Goal: Information Seeking & Learning: Learn about a topic

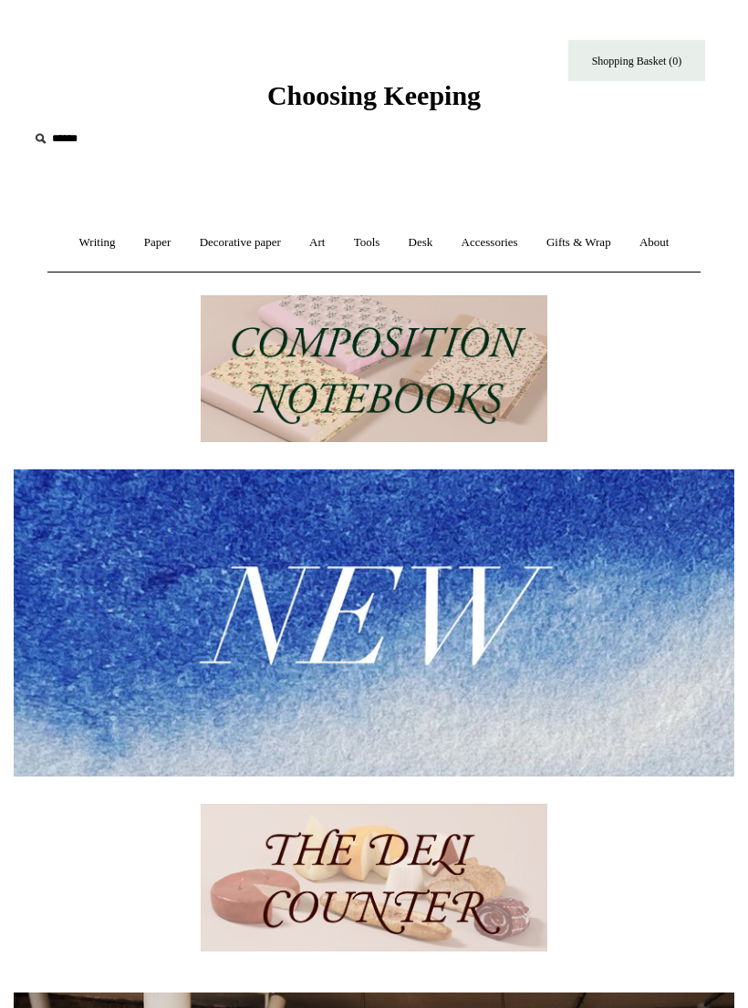
click at [327, 243] on link "Art +" at bounding box center [316, 243] width 41 height 48
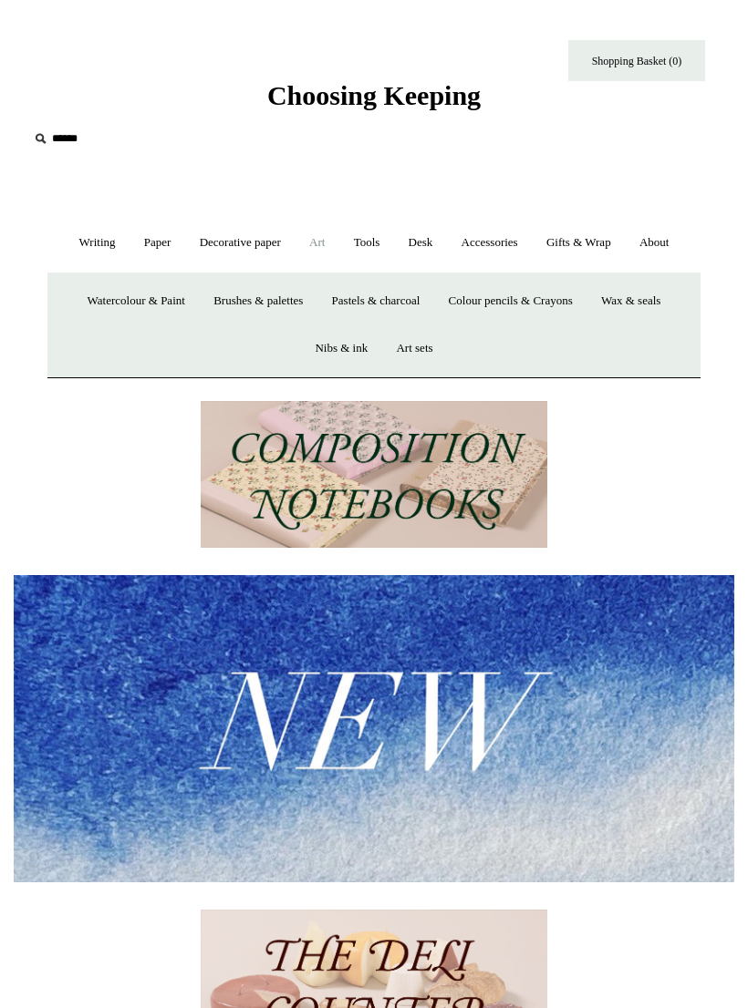
click at [424, 340] on link "Art sets" at bounding box center [414, 349] width 62 height 48
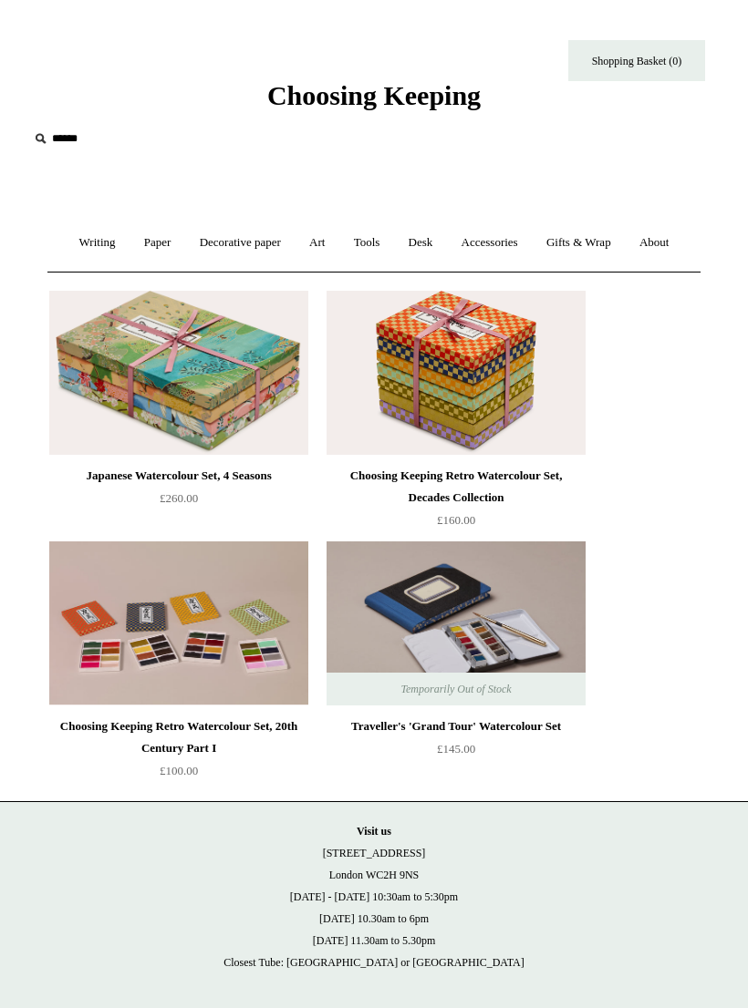
click at [329, 241] on link "Art +" at bounding box center [316, 243] width 41 height 48
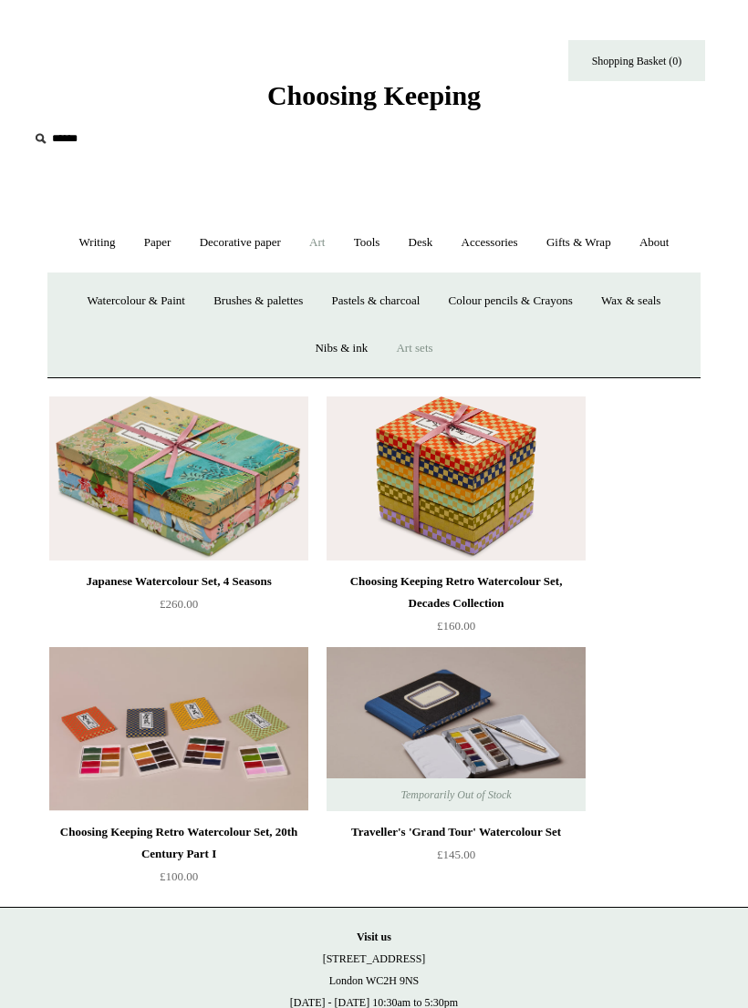
click at [237, 290] on link "Brushes & palettes" at bounding box center [258, 301] width 115 height 48
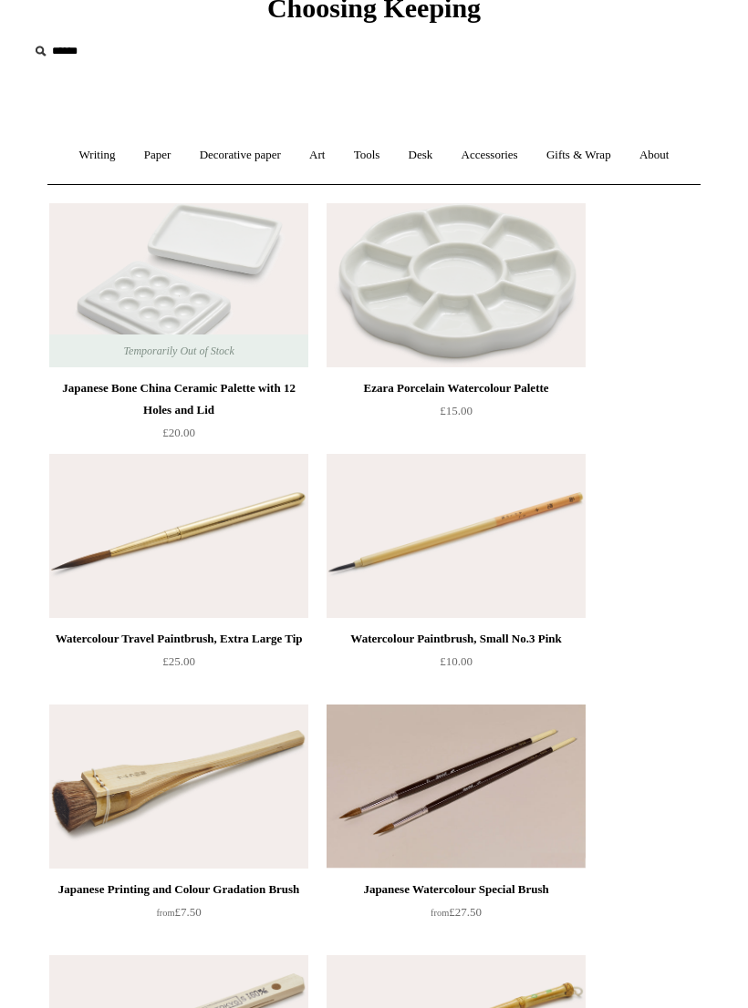
scroll to position [88, 0]
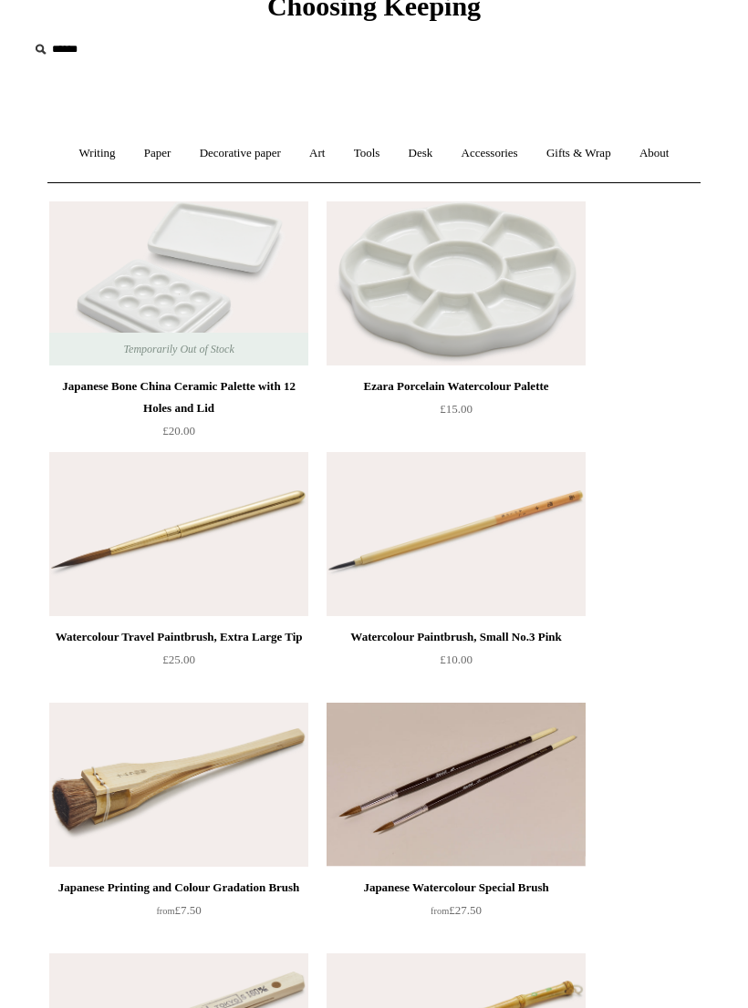
click at [521, 297] on img at bounding box center [455, 284] width 259 height 164
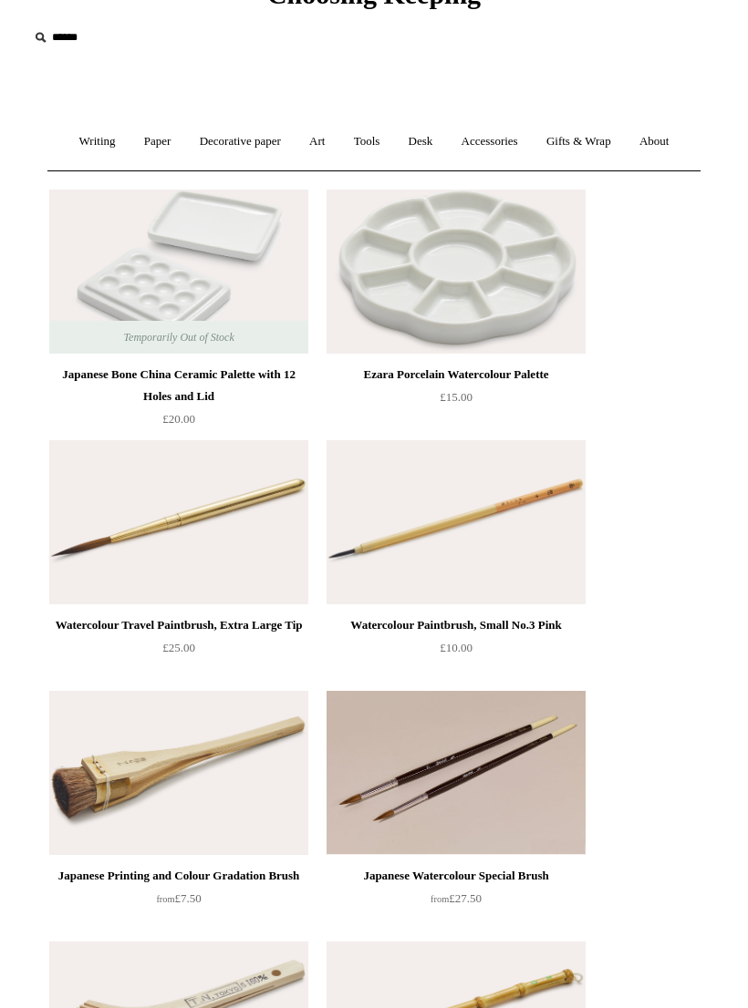
scroll to position [0, 0]
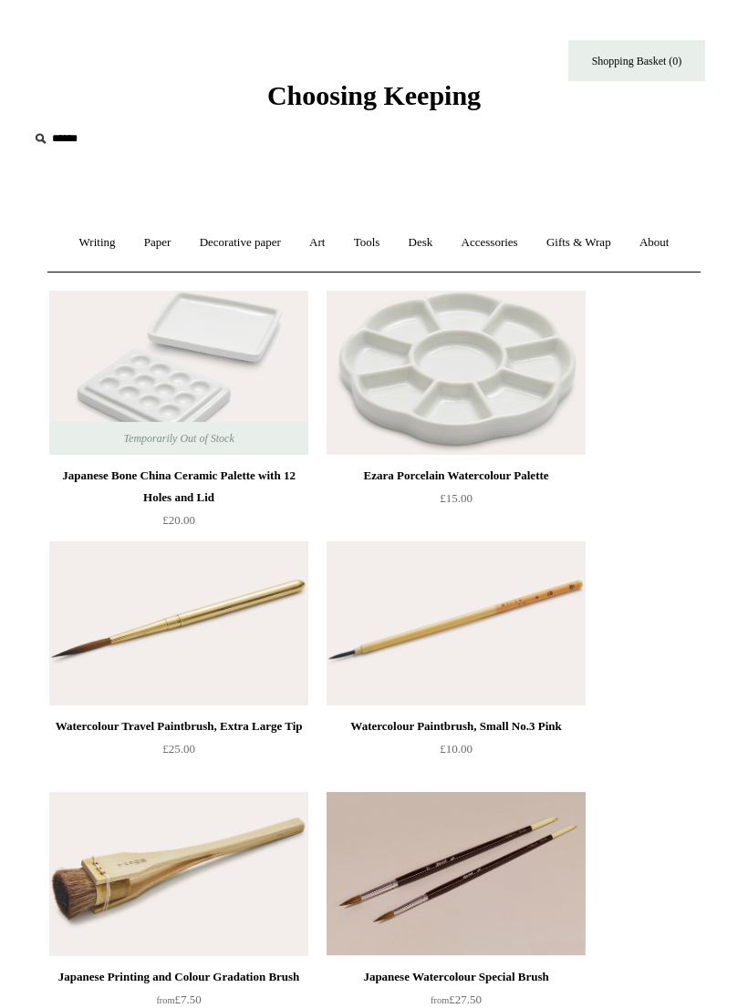
click at [326, 247] on link "Art +" at bounding box center [316, 243] width 41 height 48
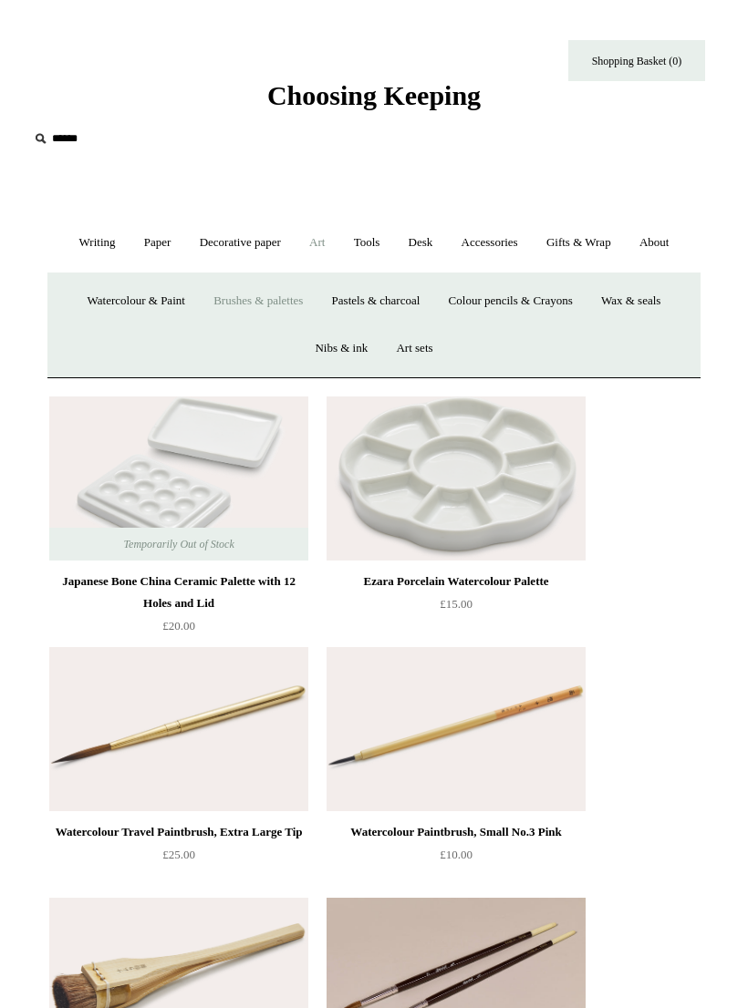
click at [485, 295] on link "Colour pencils & Crayons" at bounding box center [511, 301] width 150 height 48
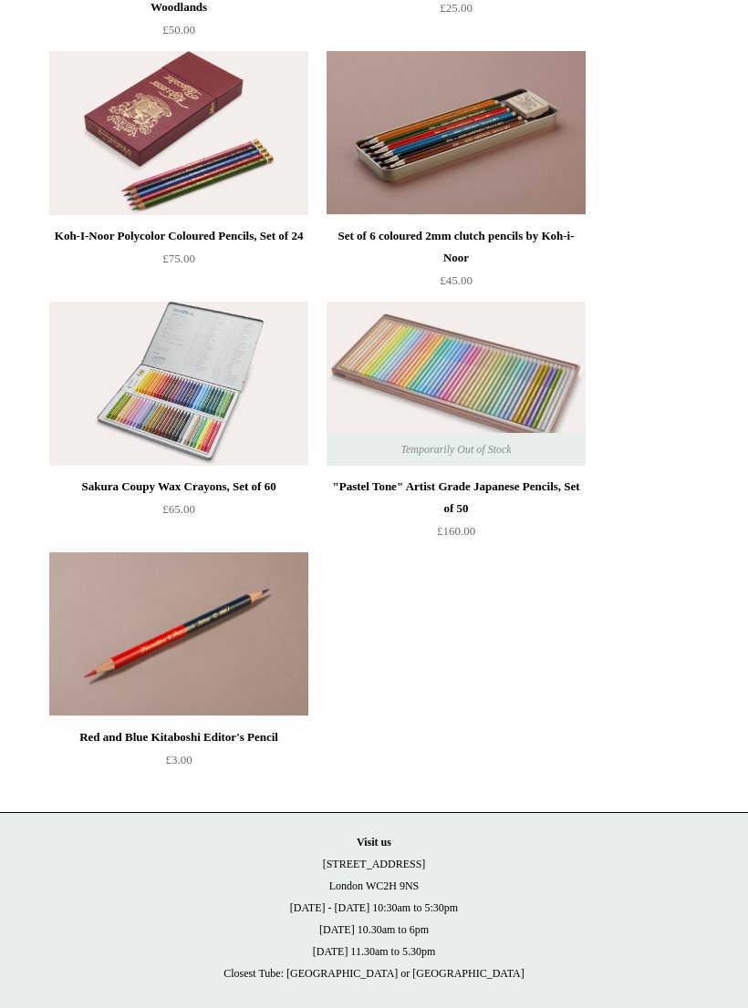
scroll to position [750, 0]
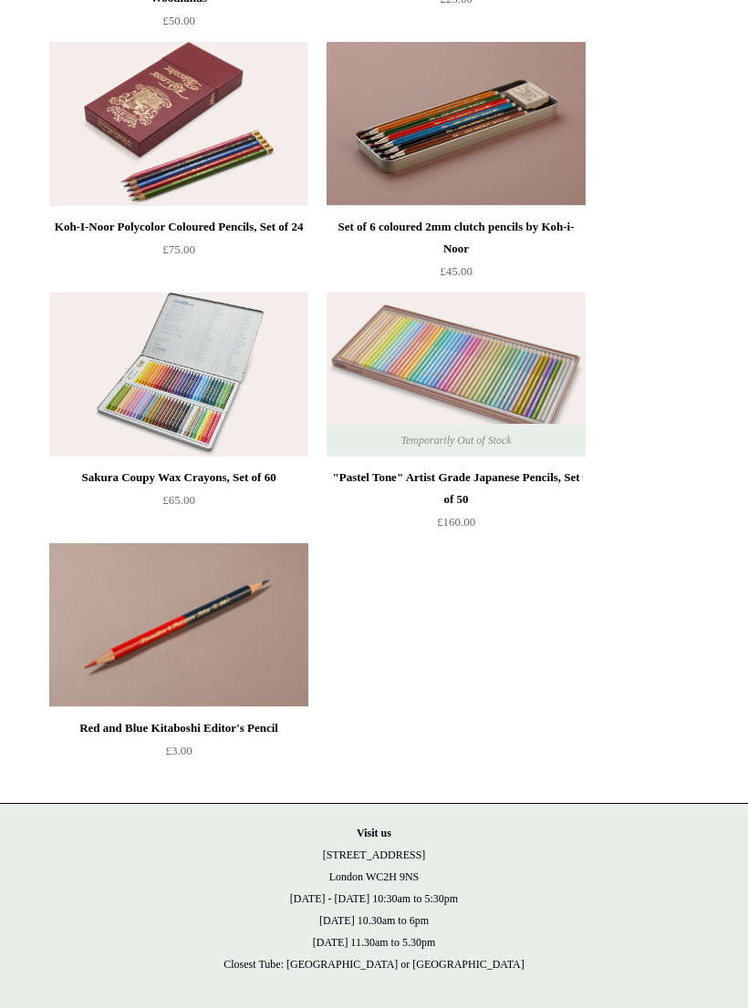
click at [539, 383] on img at bounding box center [455, 375] width 259 height 164
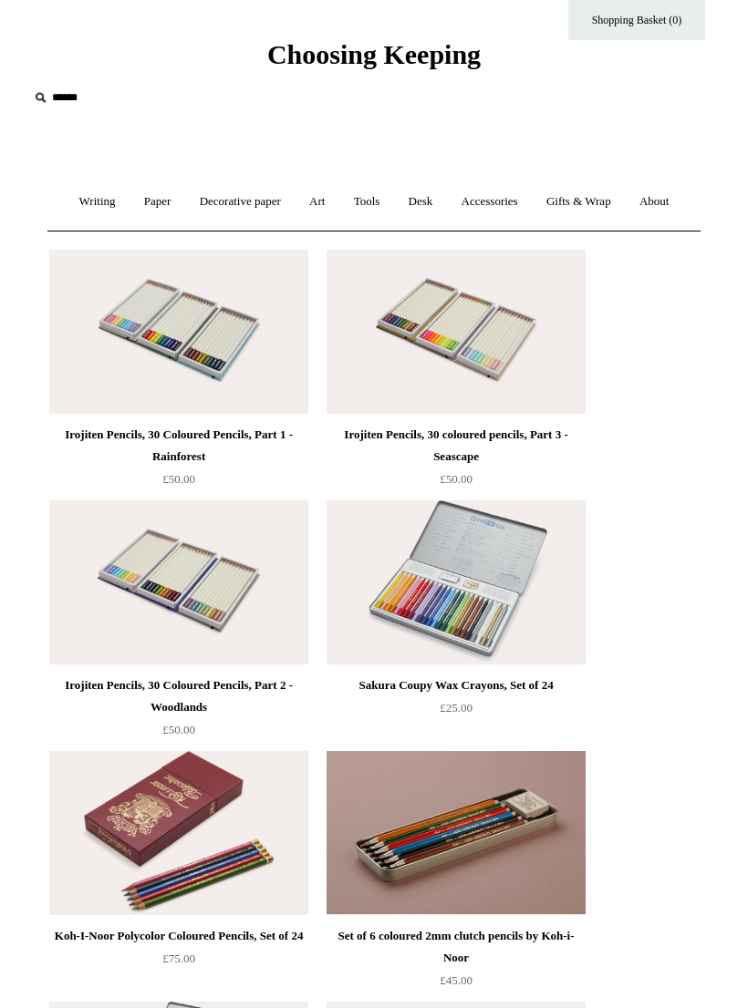
scroll to position [0, 0]
